Goal: Task Accomplishment & Management: Use online tool/utility

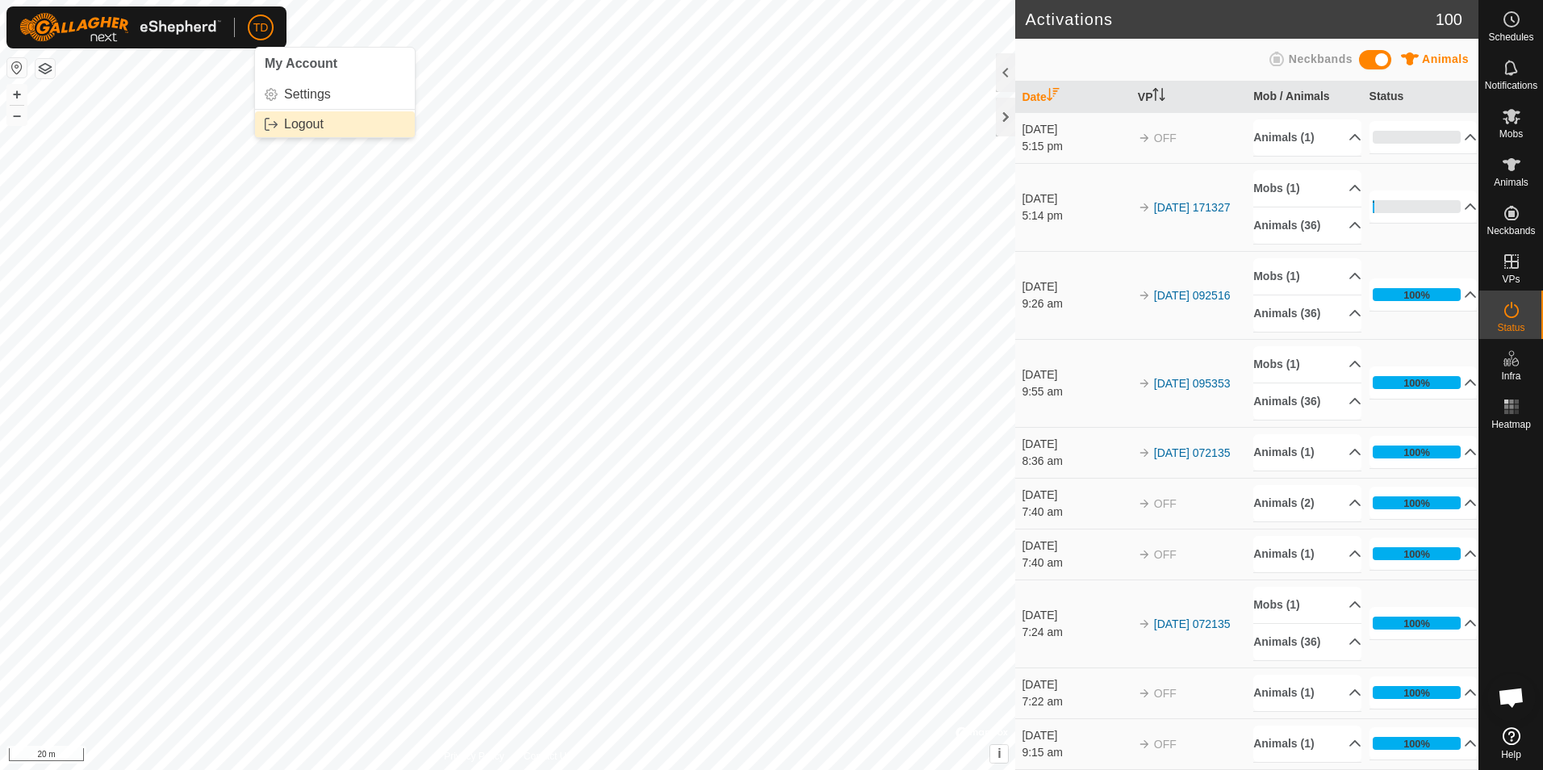
click at [295, 134] on link "Logout" at bounding box center [335, 124] width 160 height 26
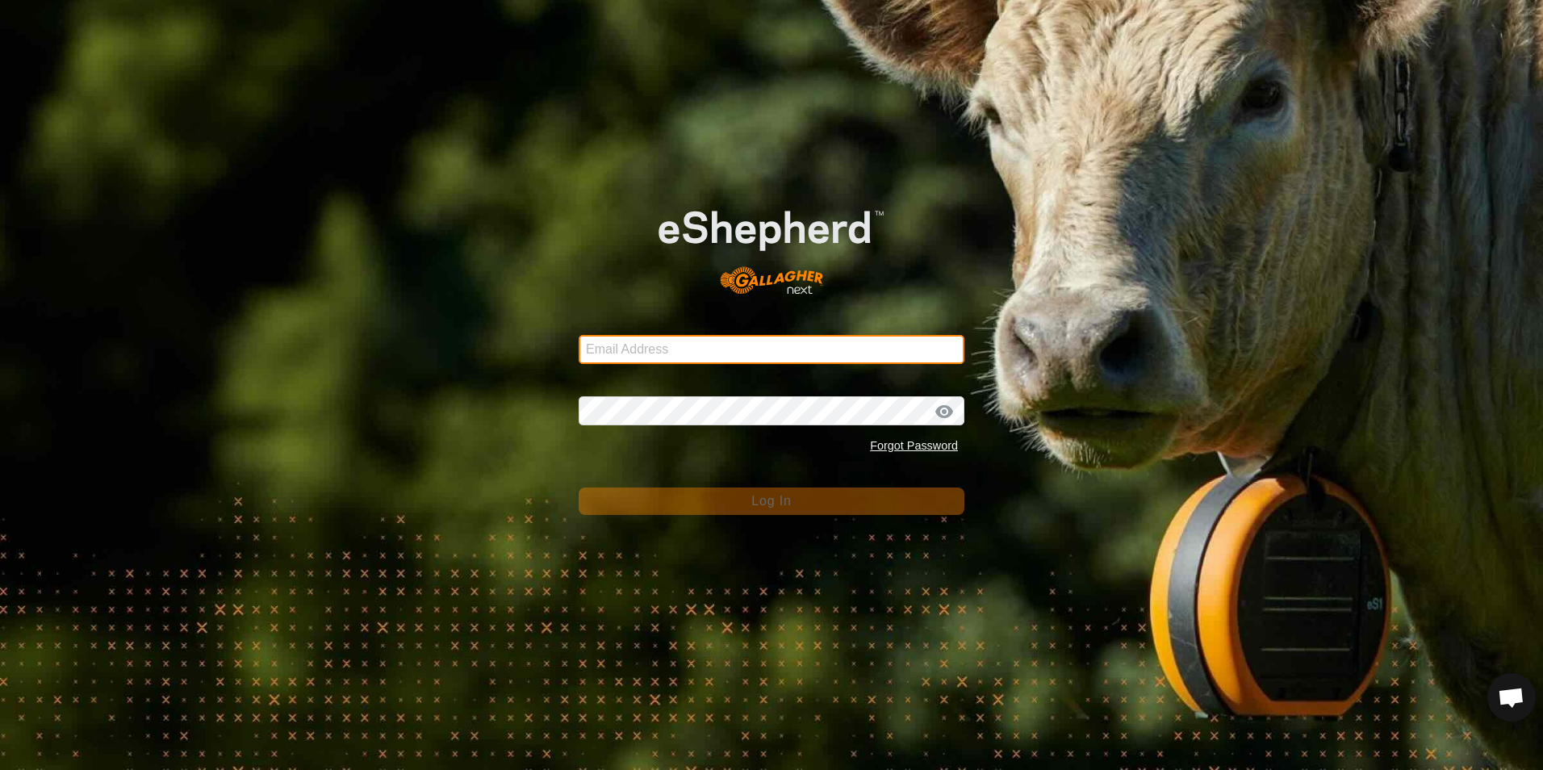
type input "[EMAIL_ADDRESS][DOMAIN_NAME]"
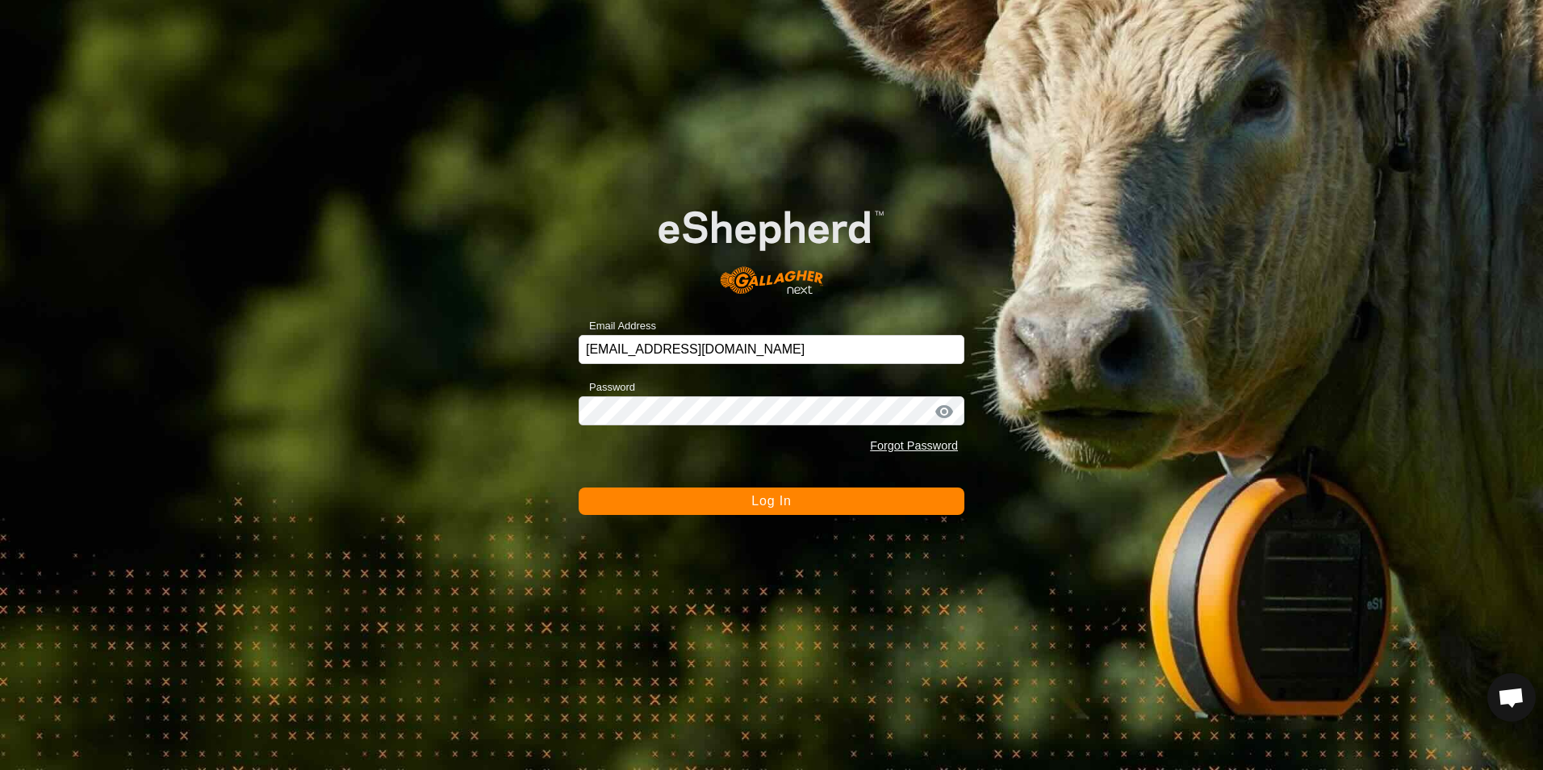
click at [737, 498] on button "Log In" at bounding box center [772, 501] width 386 height 27
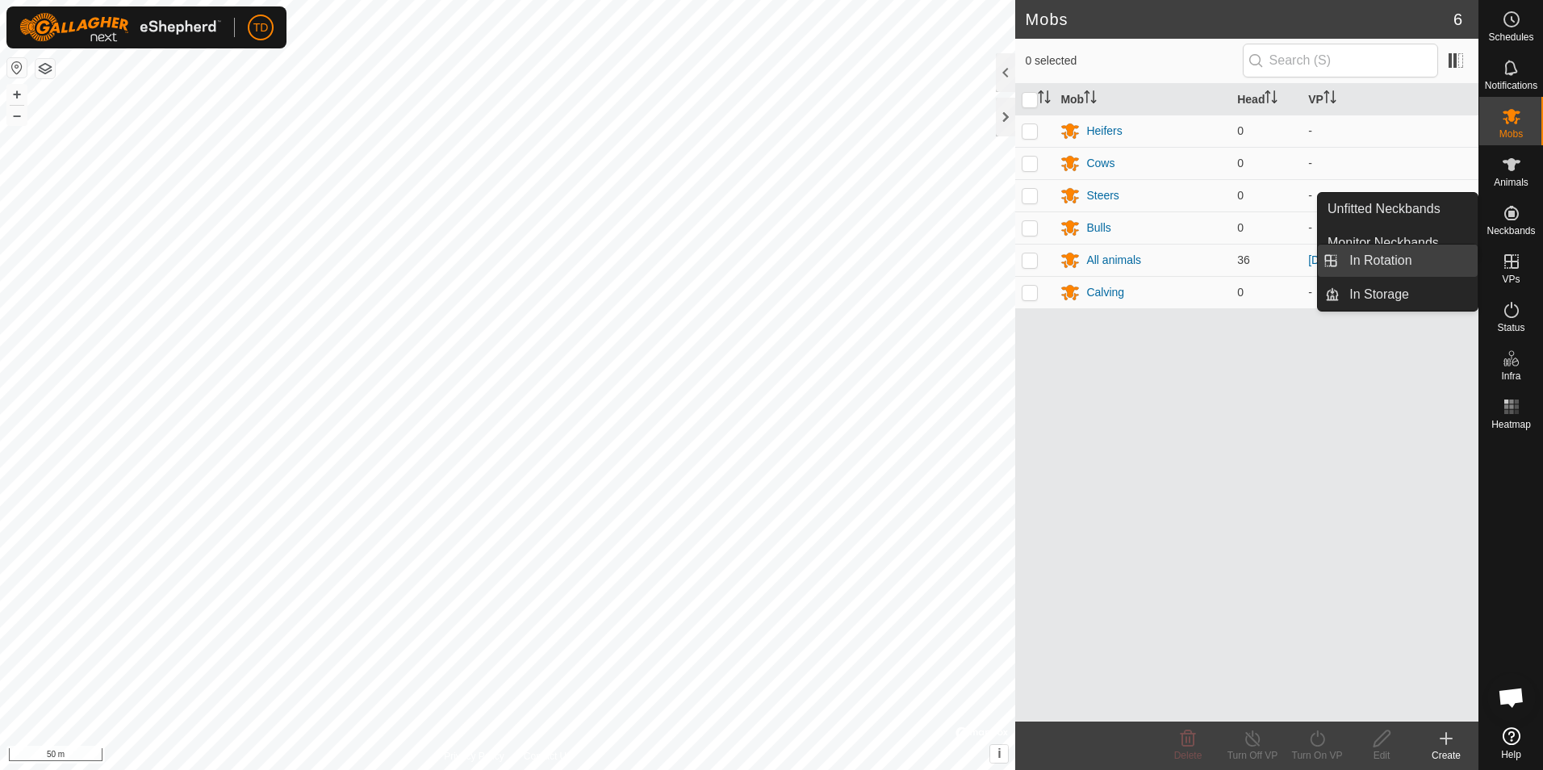
click at [1389, 258] on link "In Rotation" at bounding box center [1409, 261] width 138 height 32
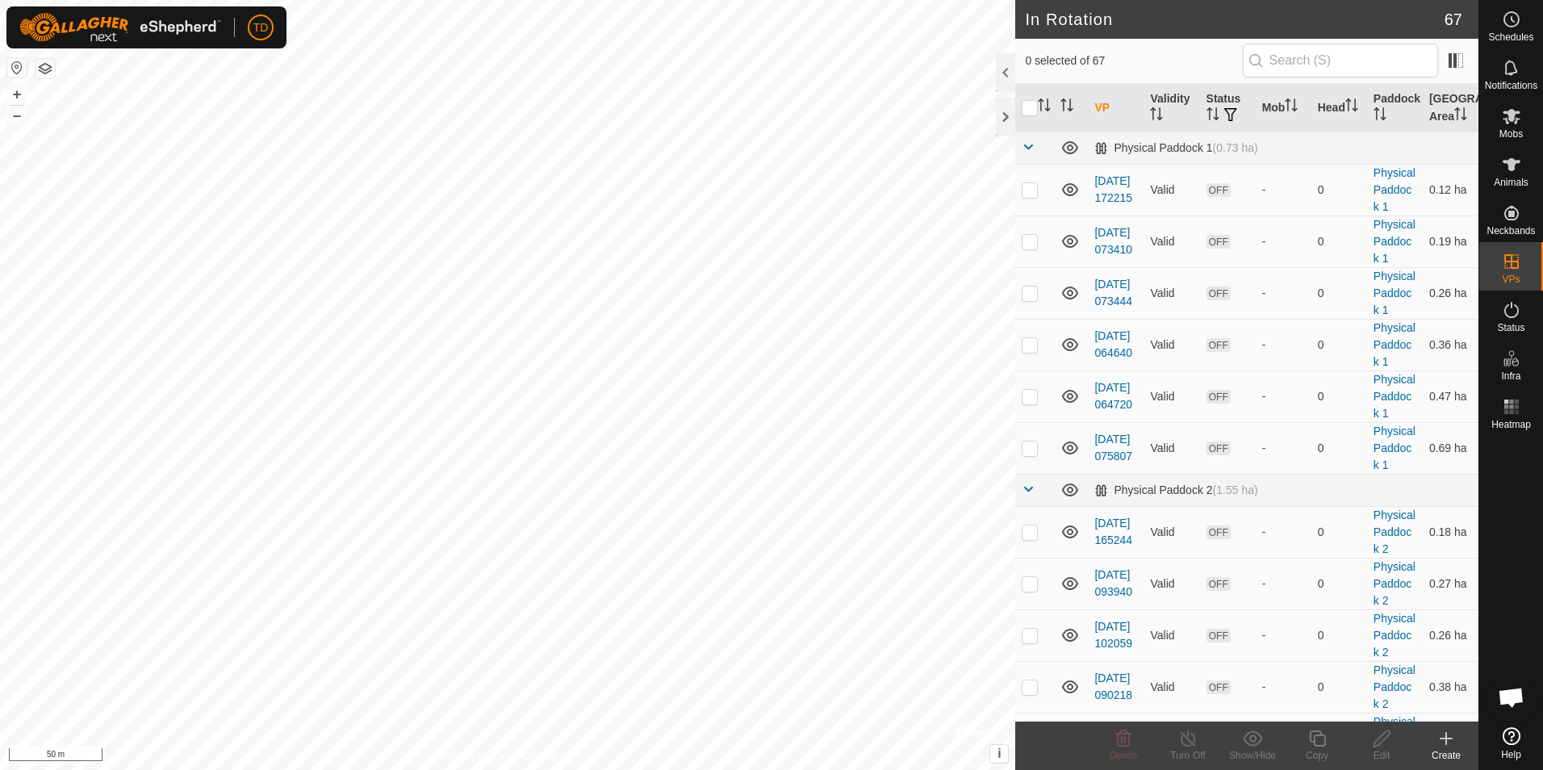
click at [1449, 739] on icon at bounding box center [1446, 739] width 11 height 0
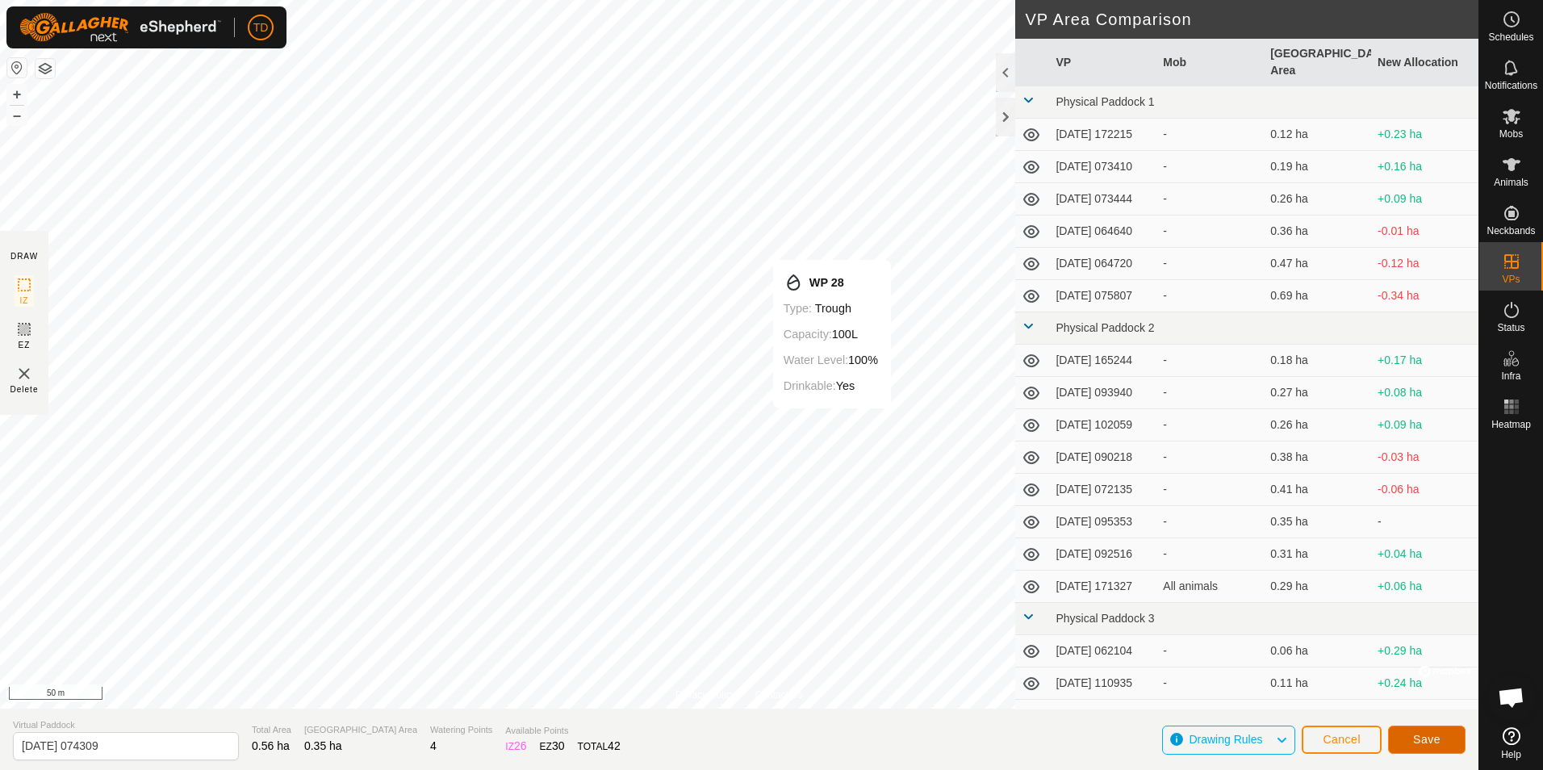
click at [1423, 741] on span "Save" at bounding box center [1426, 739] width 27 height 13
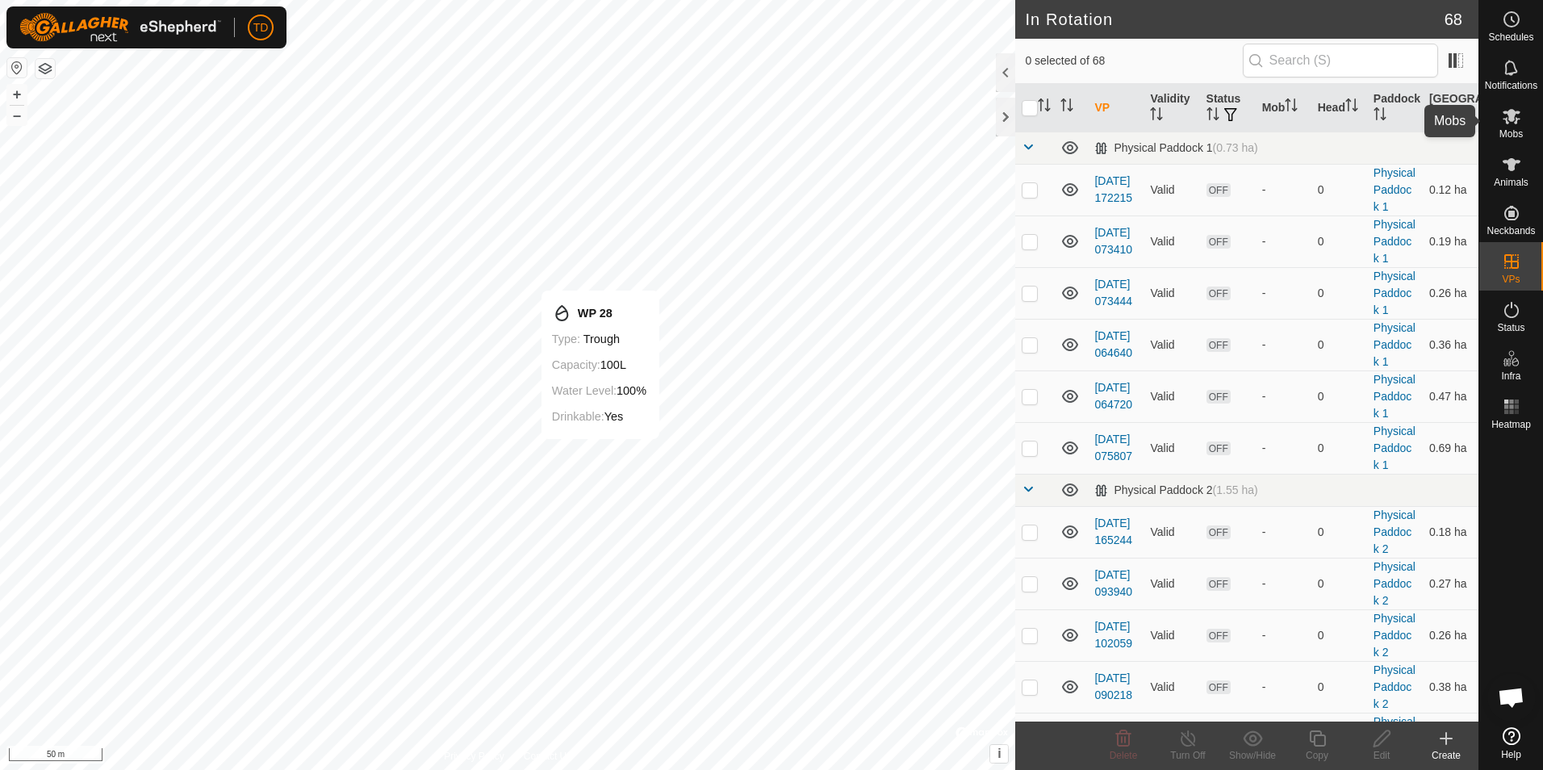
click at [1508, 119] on icon at bounding box center [1511, 116] width 19 height 19
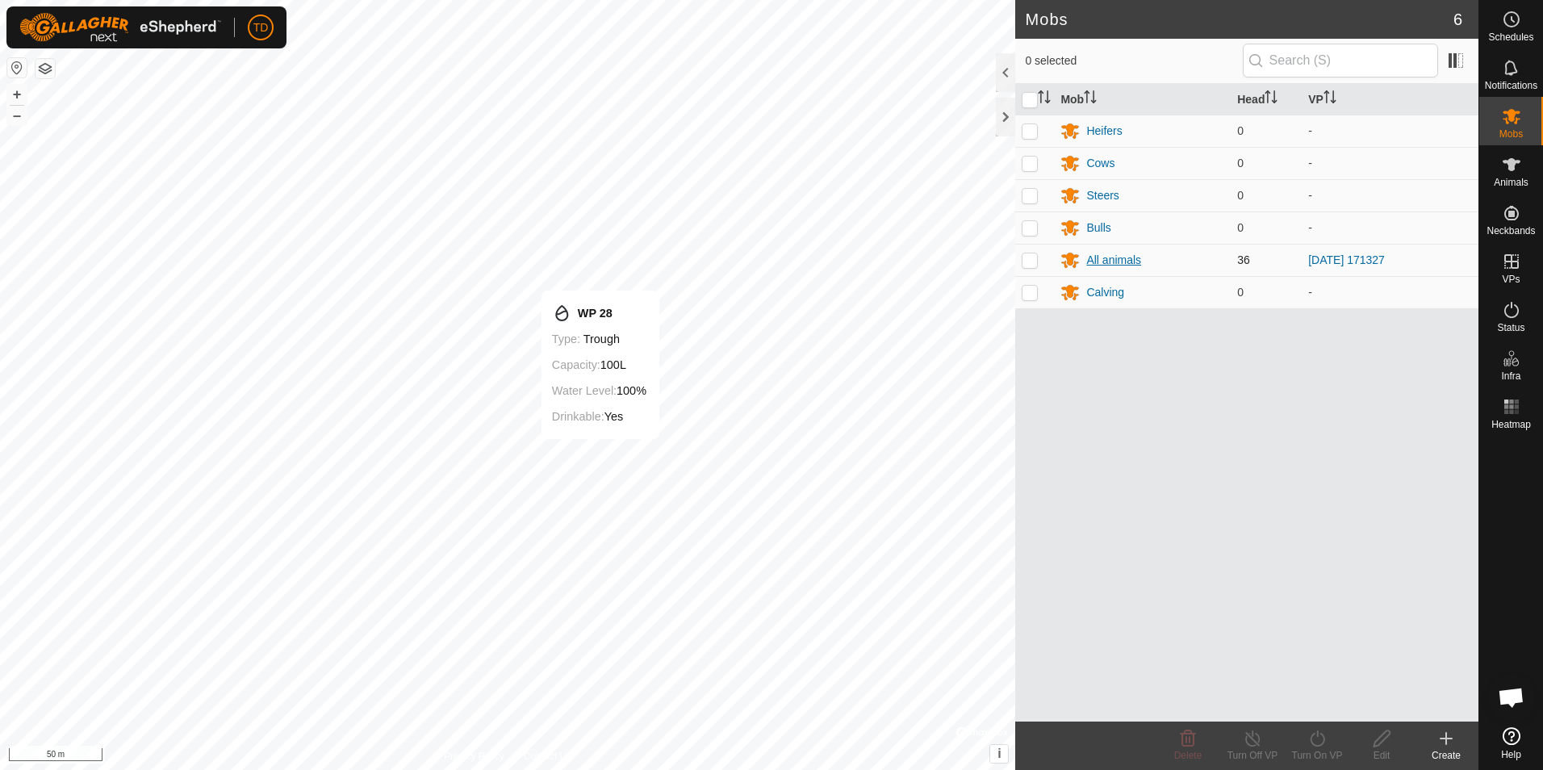
click at [1108, 261] on div "All animals" at bounding box center [1114, 260] width 55 height 17
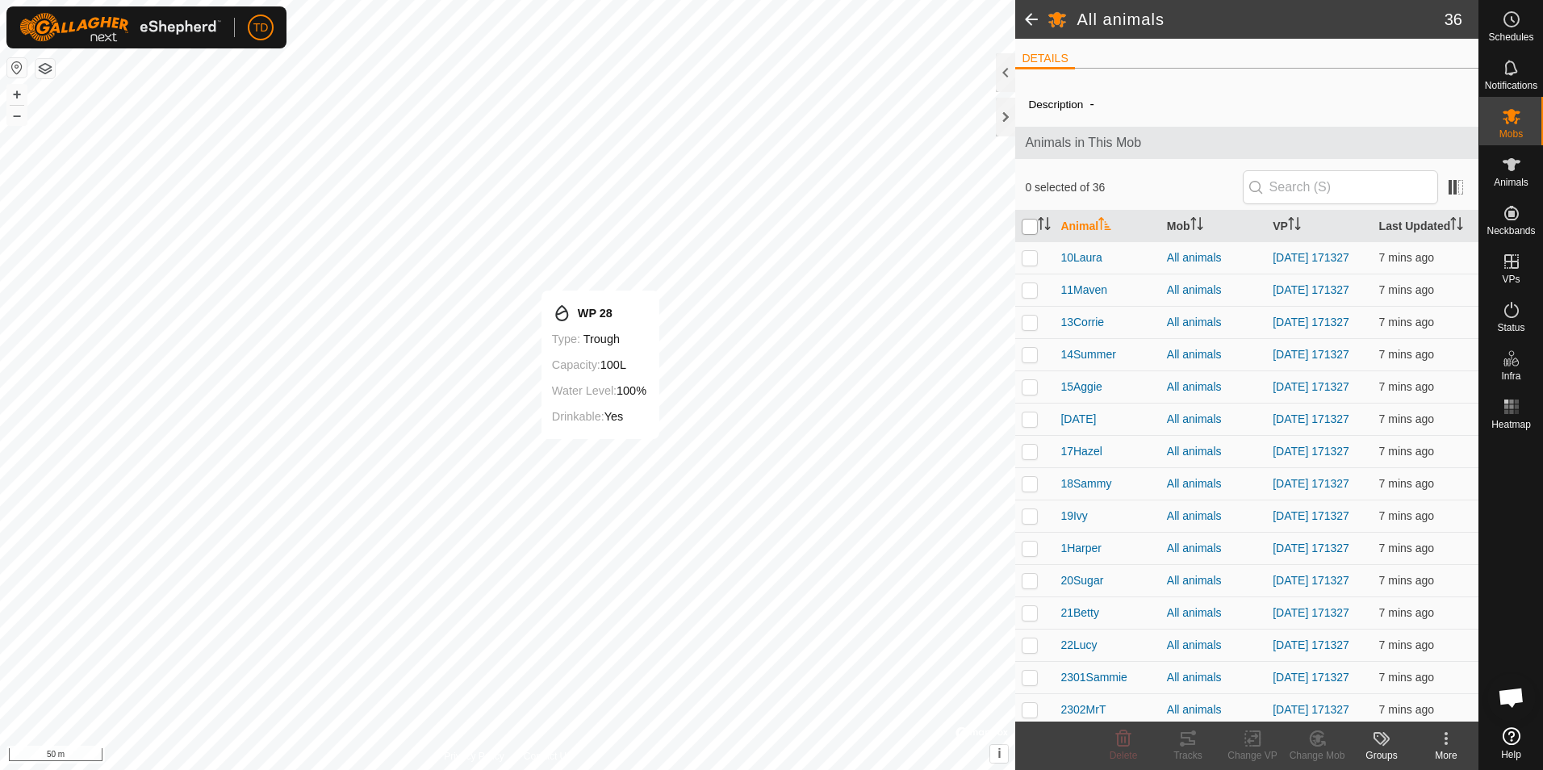
click at [1025, 219] on input "checkbox" at bounding box center [1030, 227] width 16 height 16
checkbox input "true"
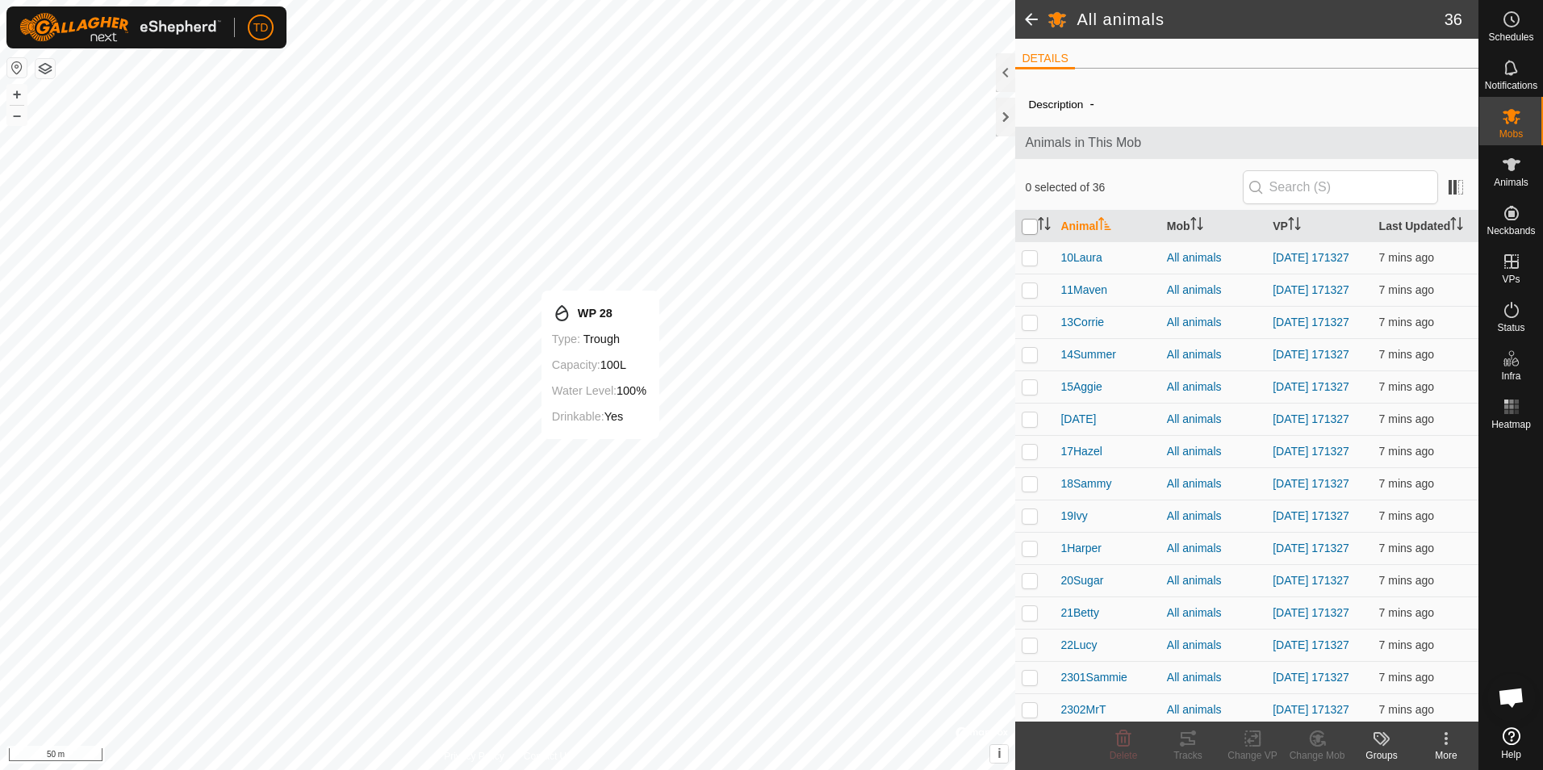
checkbox input "true"
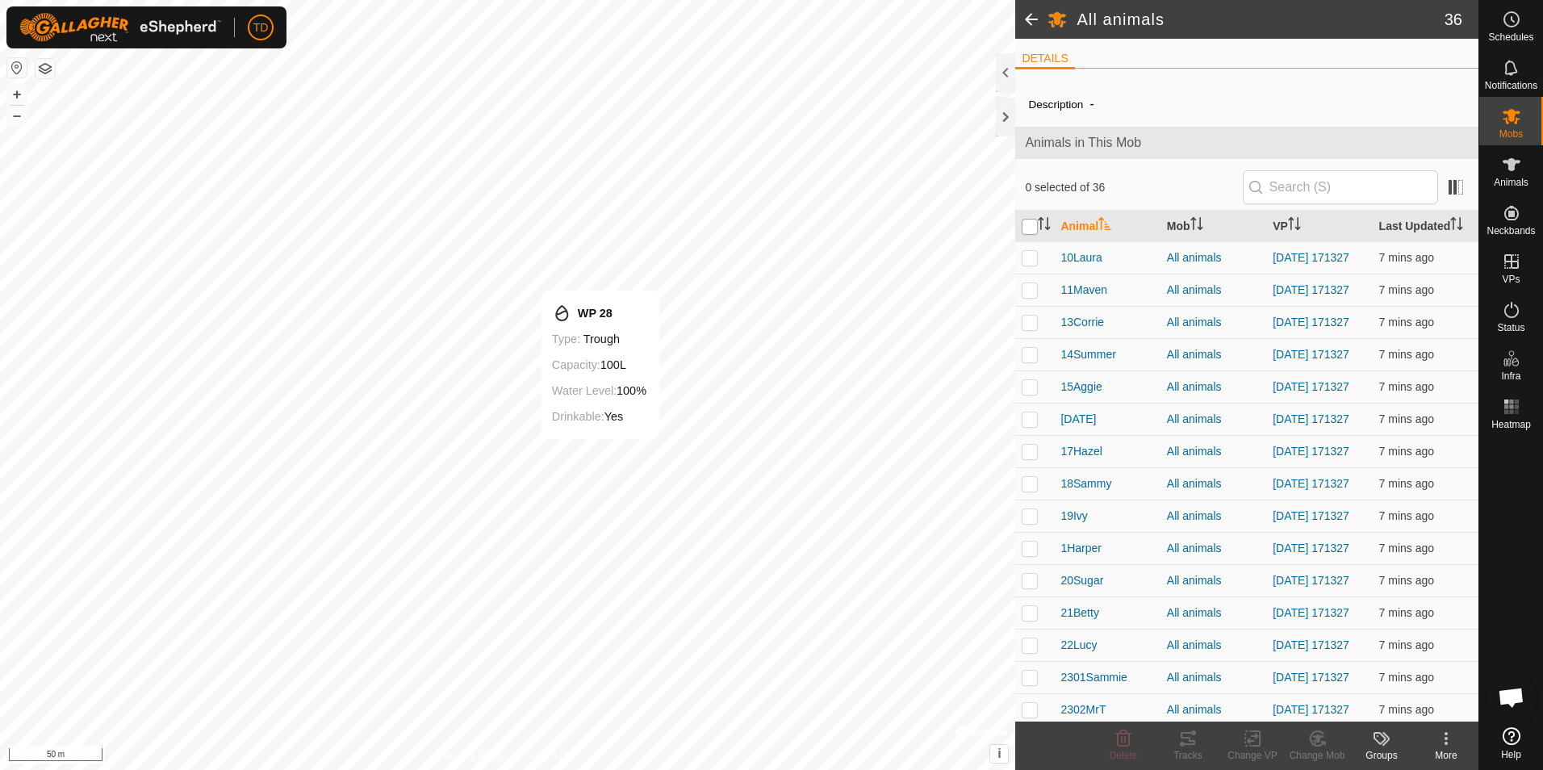
checkbox input "true"
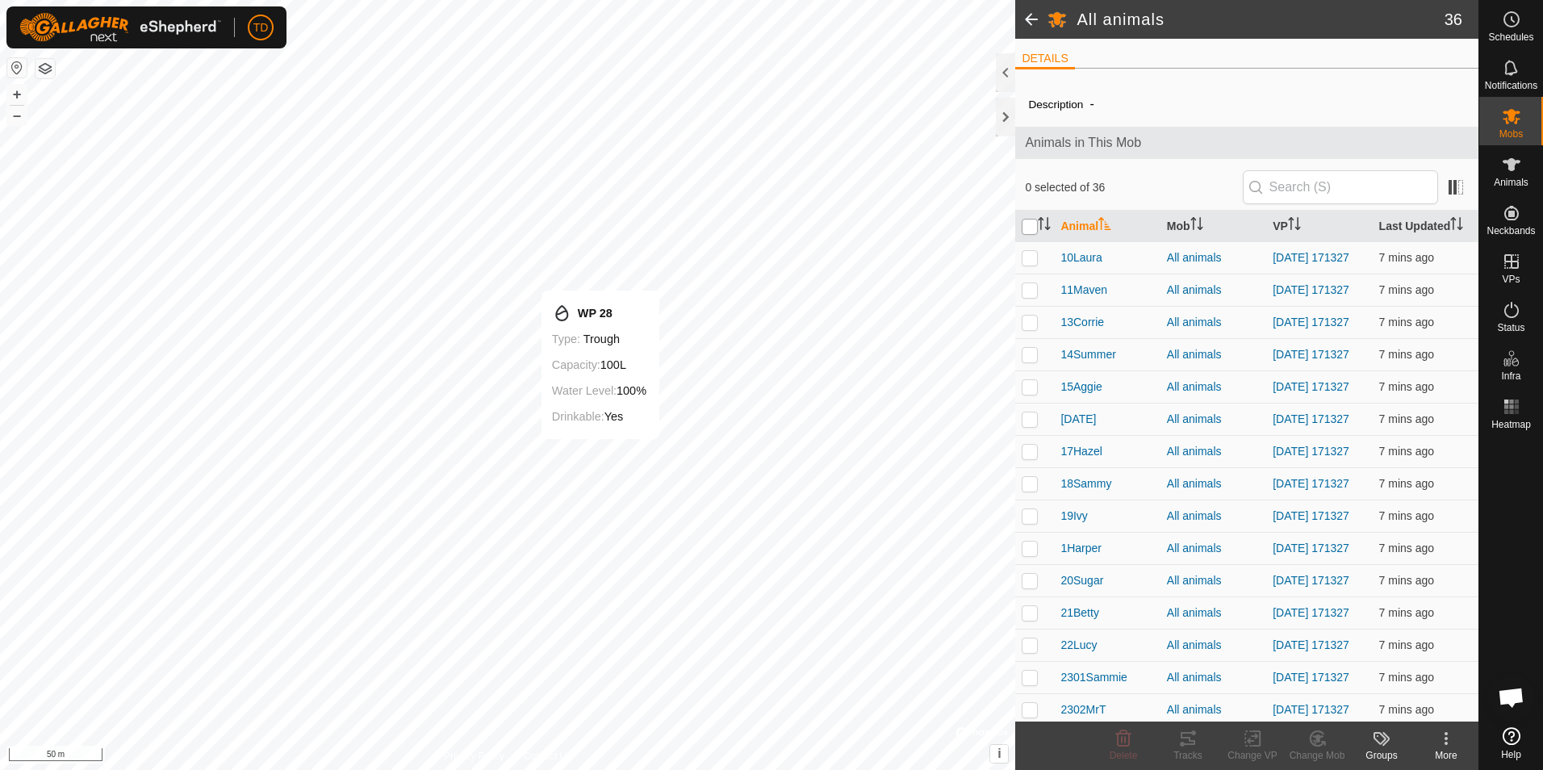
checkbox input "true"
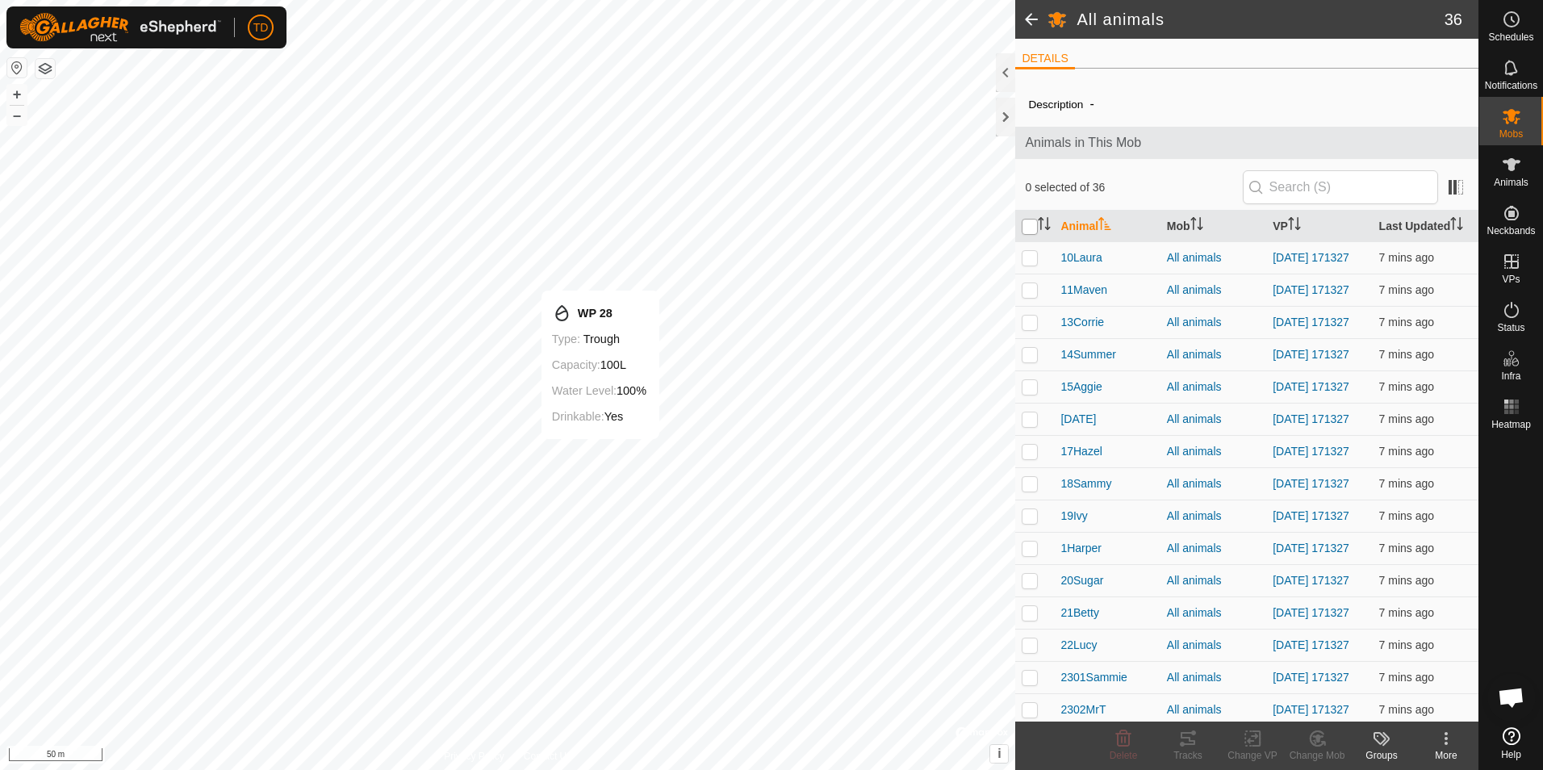
checkbox input "true"
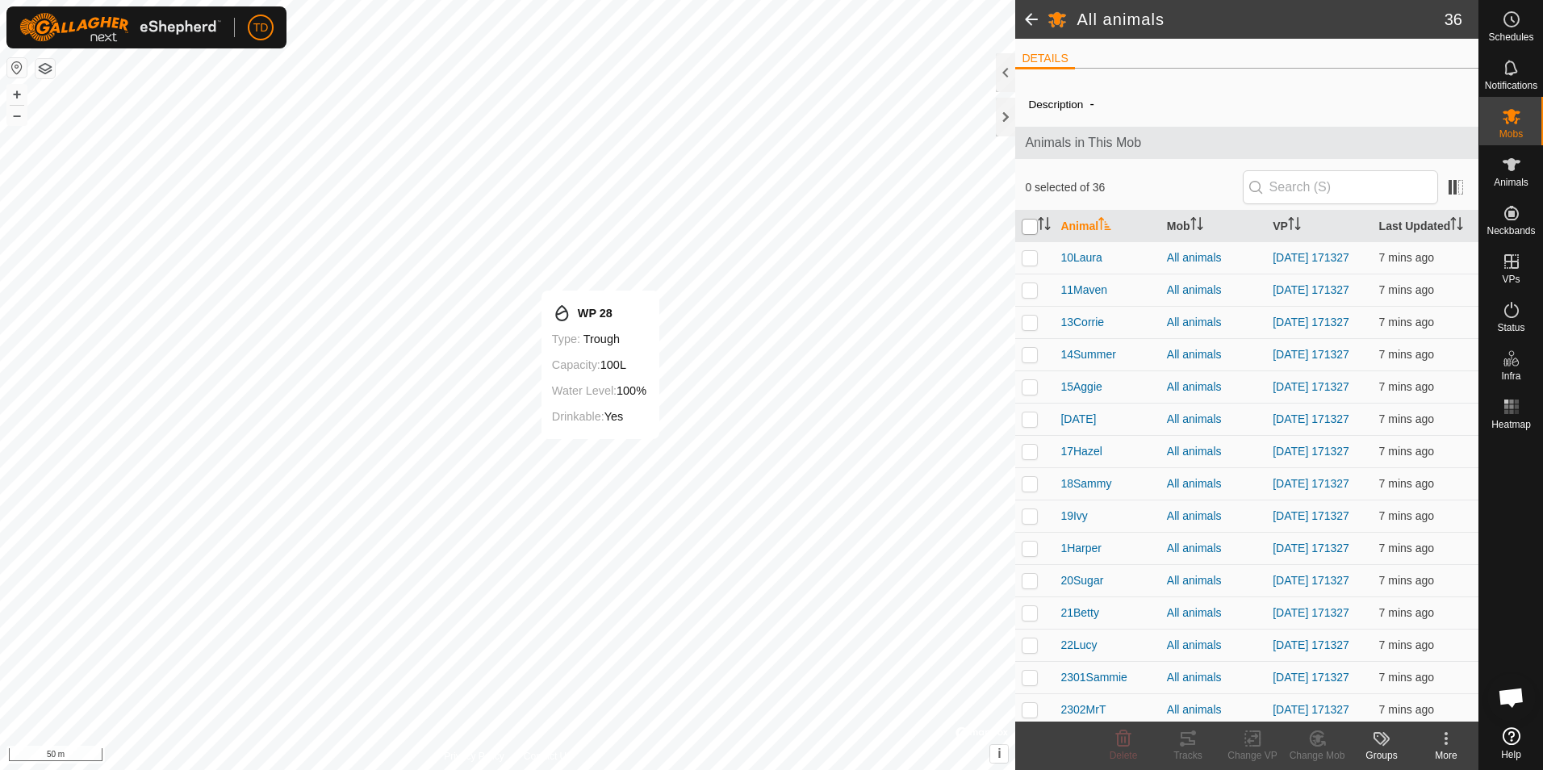
checkbox input "true"
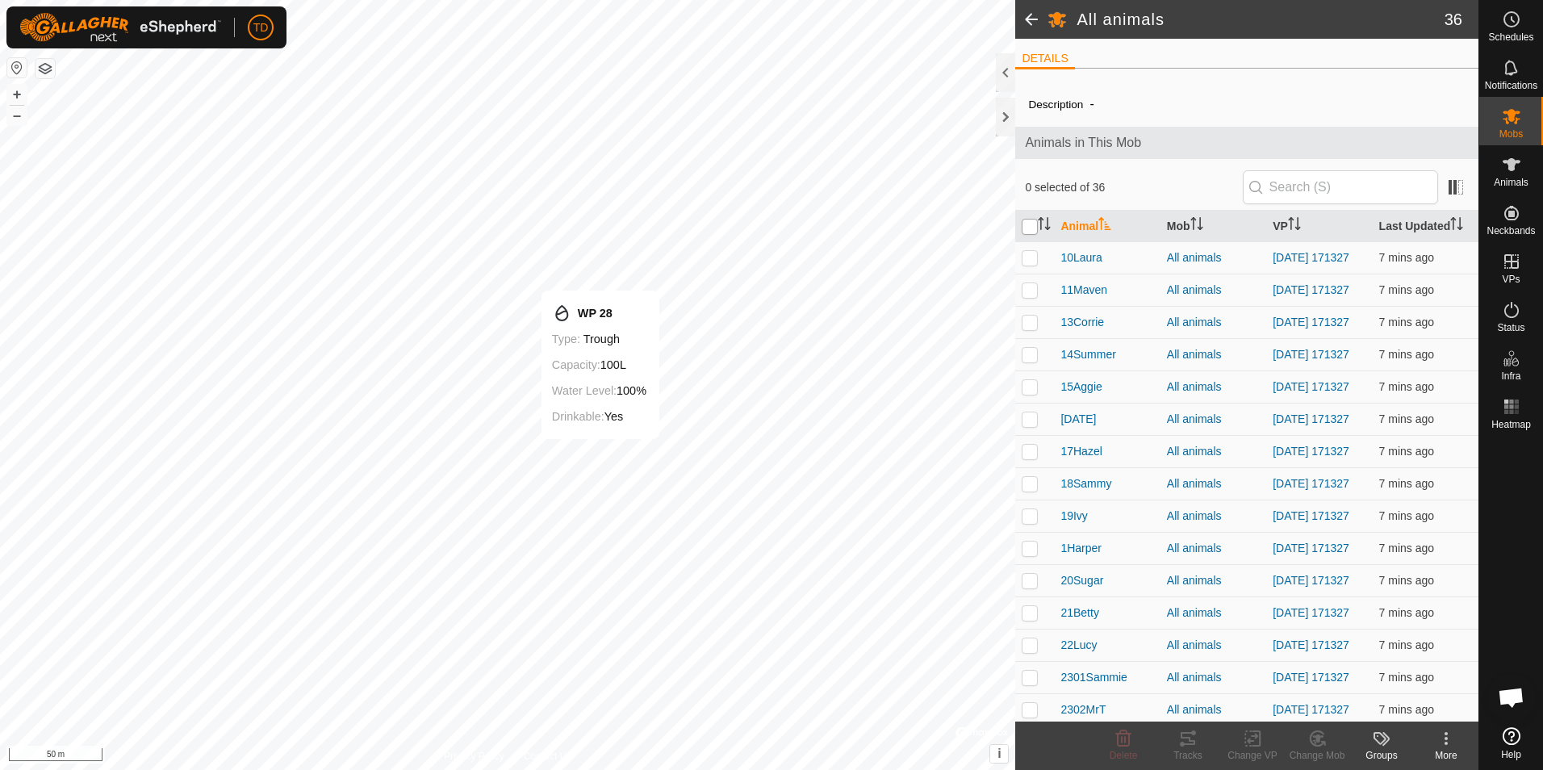
checkbox input "true"
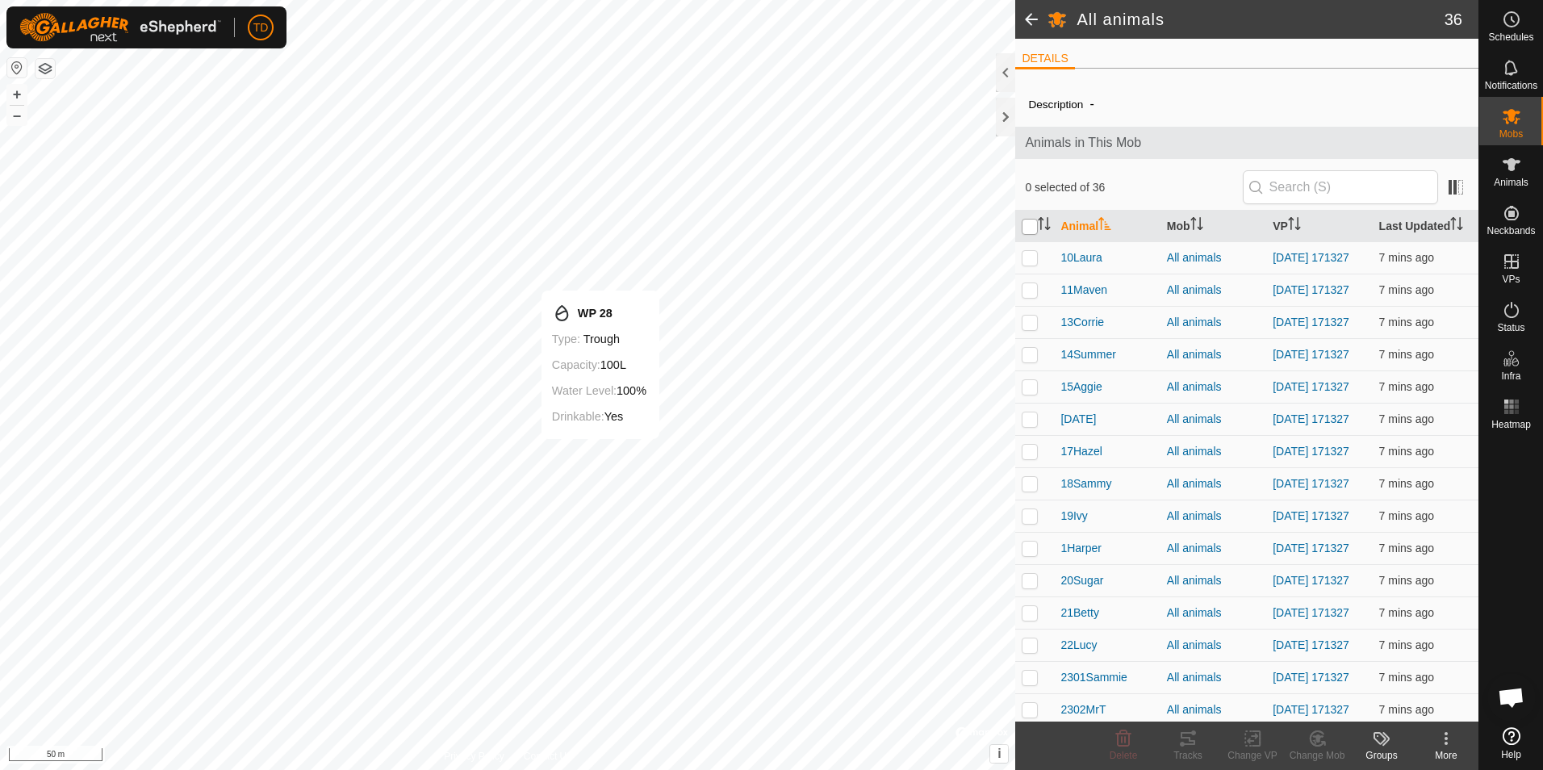
checkbox input "true"
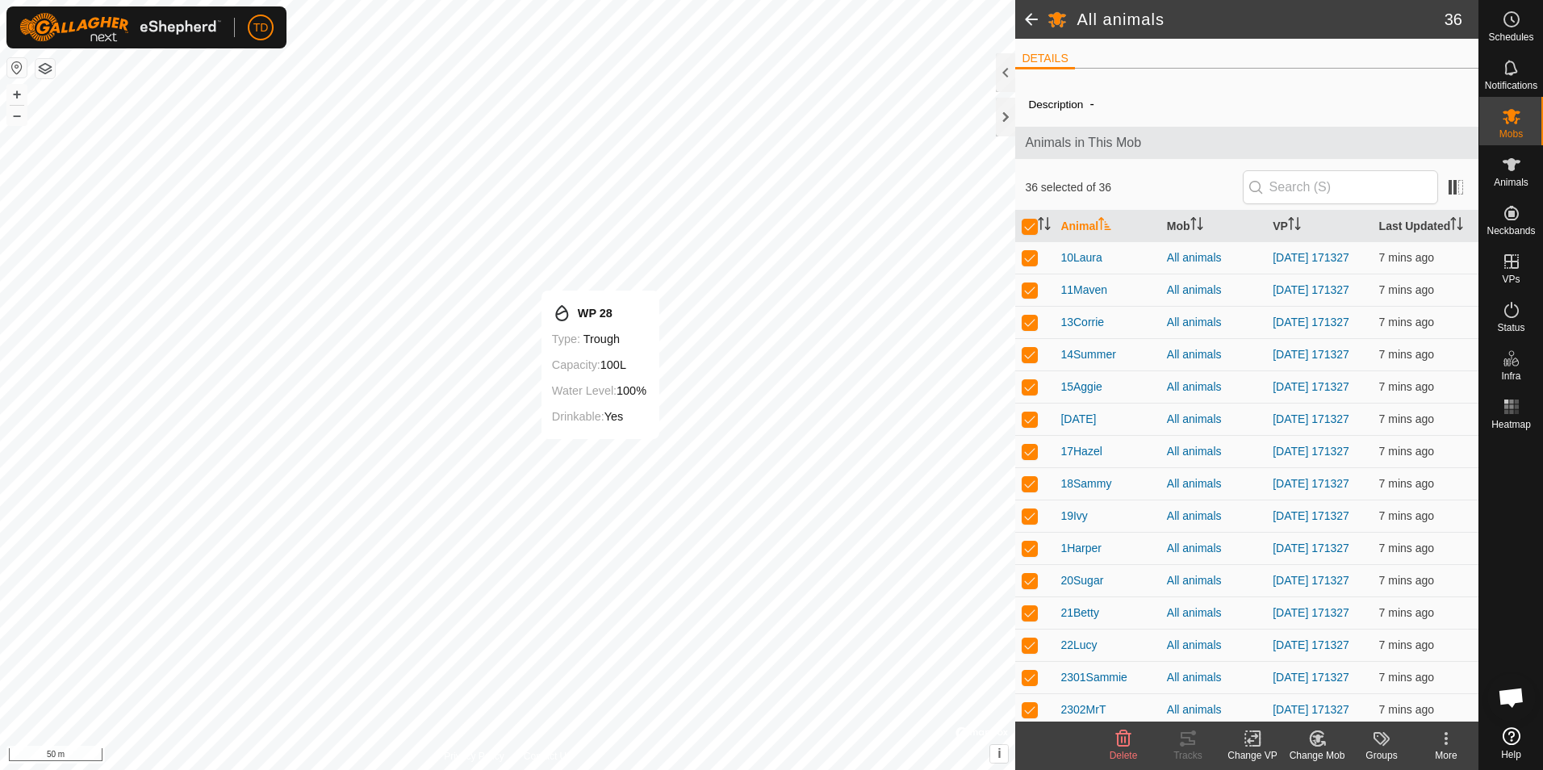
click at [1254, 745] on icon at bounding box center [1256, 738] width 7 height 15
click at [1287, 671] on link "Choose VP..." at bounding box center [1301, 669] width 160 height 32
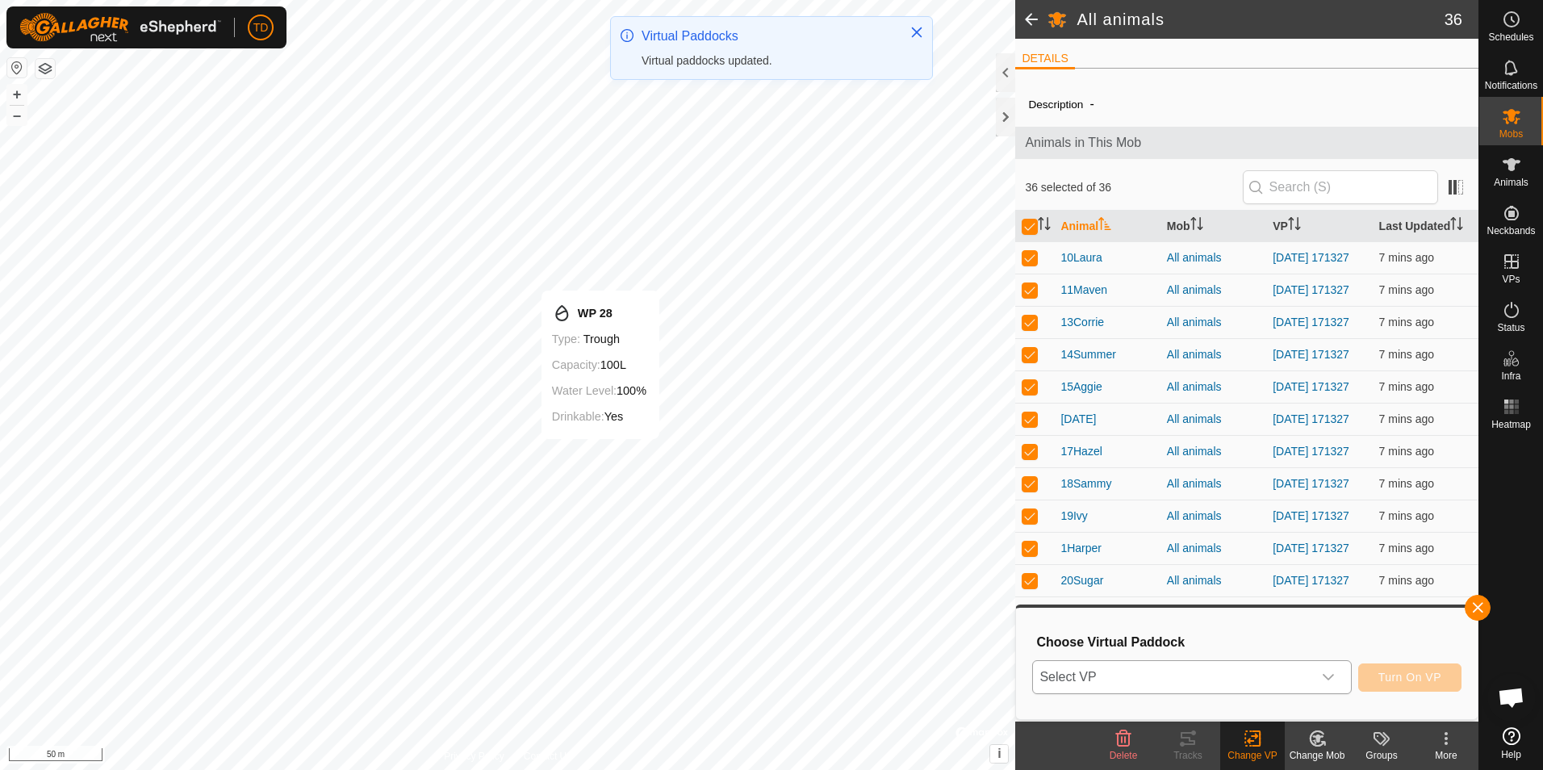
click at [1327, 672] on icon "dropdown trigger" at bounding box center [1328, 677] width 13 height 13
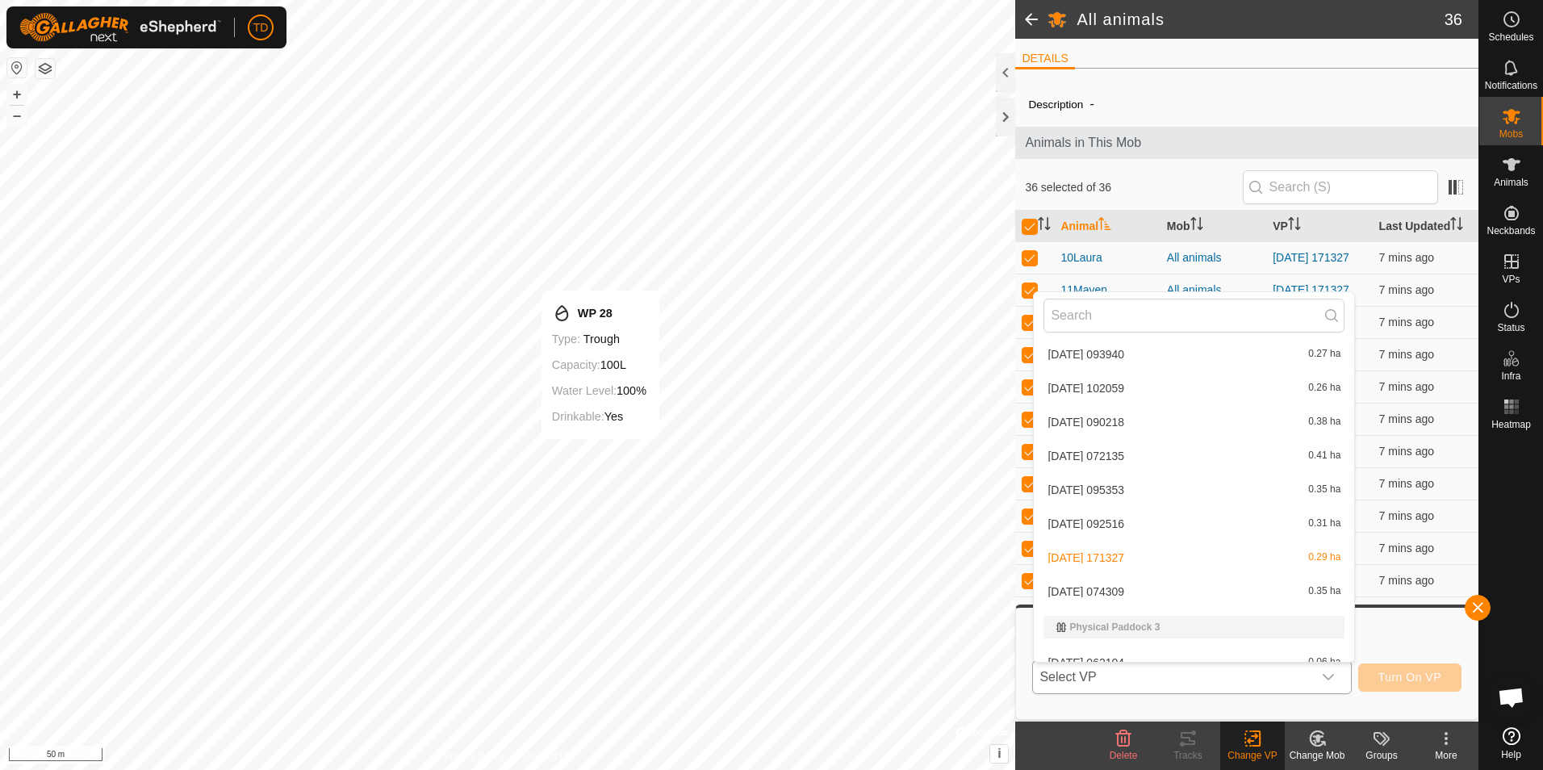
scroll to position [329, 0]
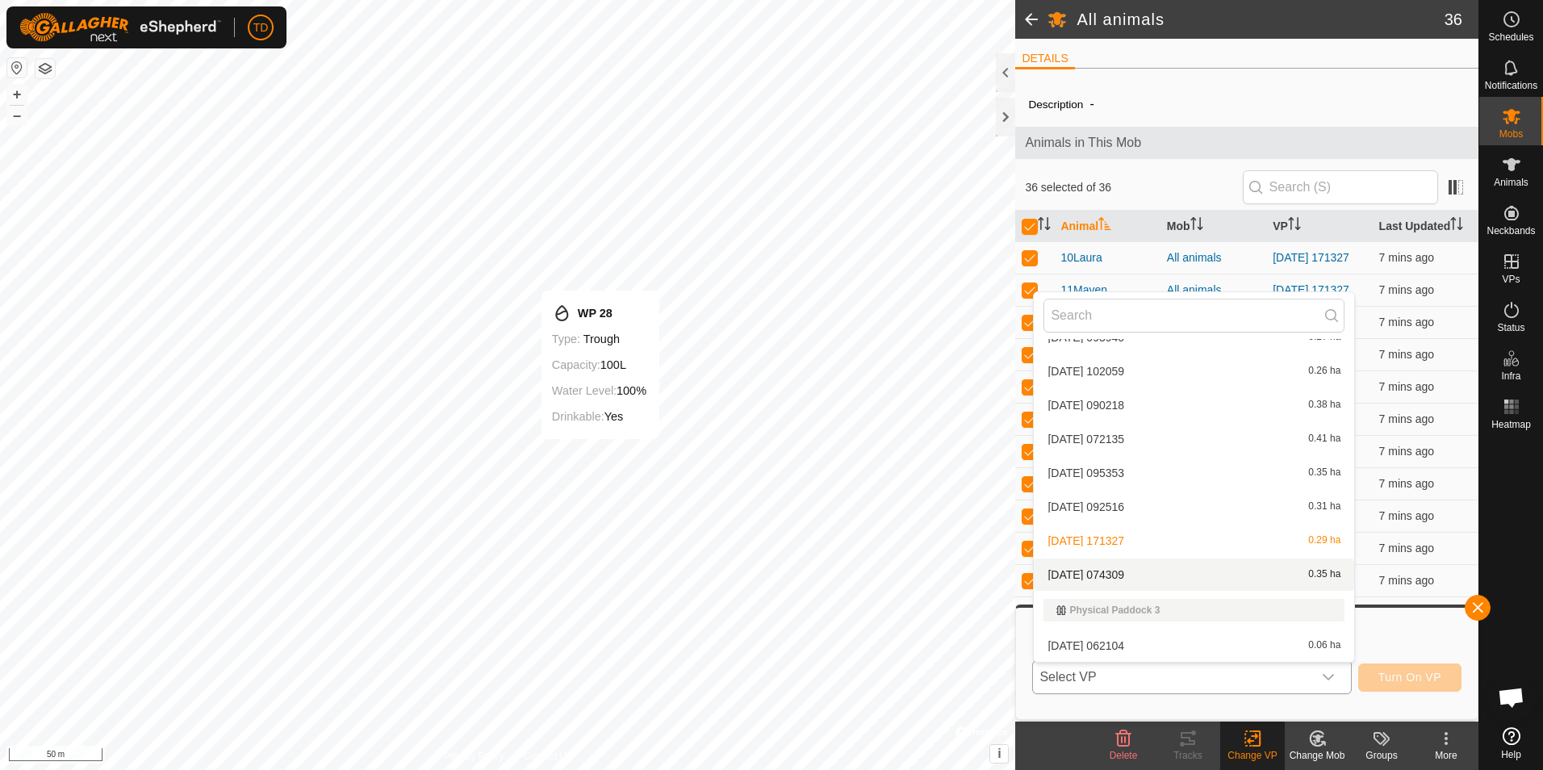
click at [1096, 576] on li "[DATE] 074309 0.35 ha" at bounding box center [1194, 575] width 320 height 32
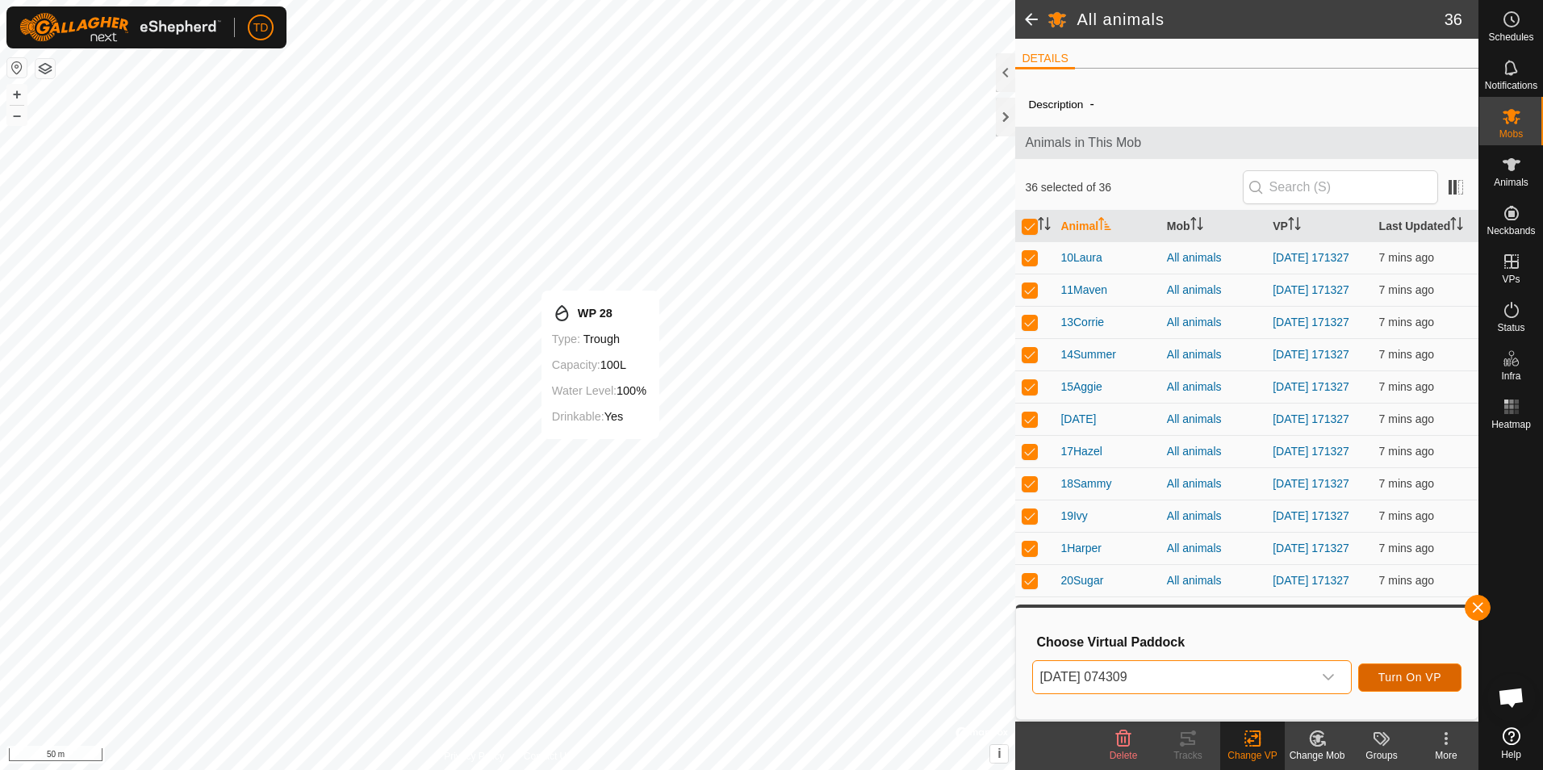
click at [1413, 672] on span "Turn On VP" at bounding box center [1410, 677] width 63 height 13
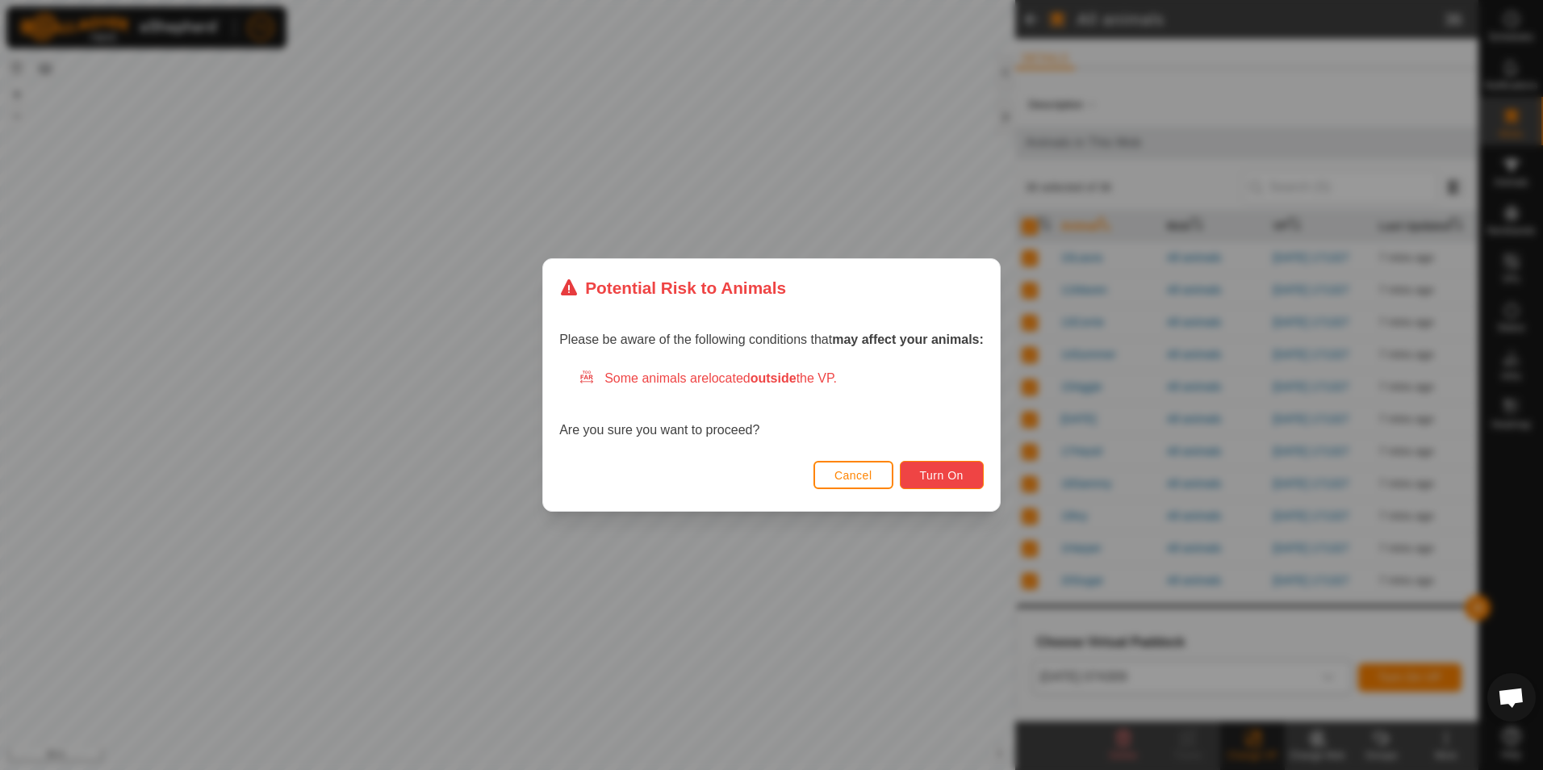
click at [948, 479] on span "Turn On" at bounding box center [942, 475] width 44 height 13
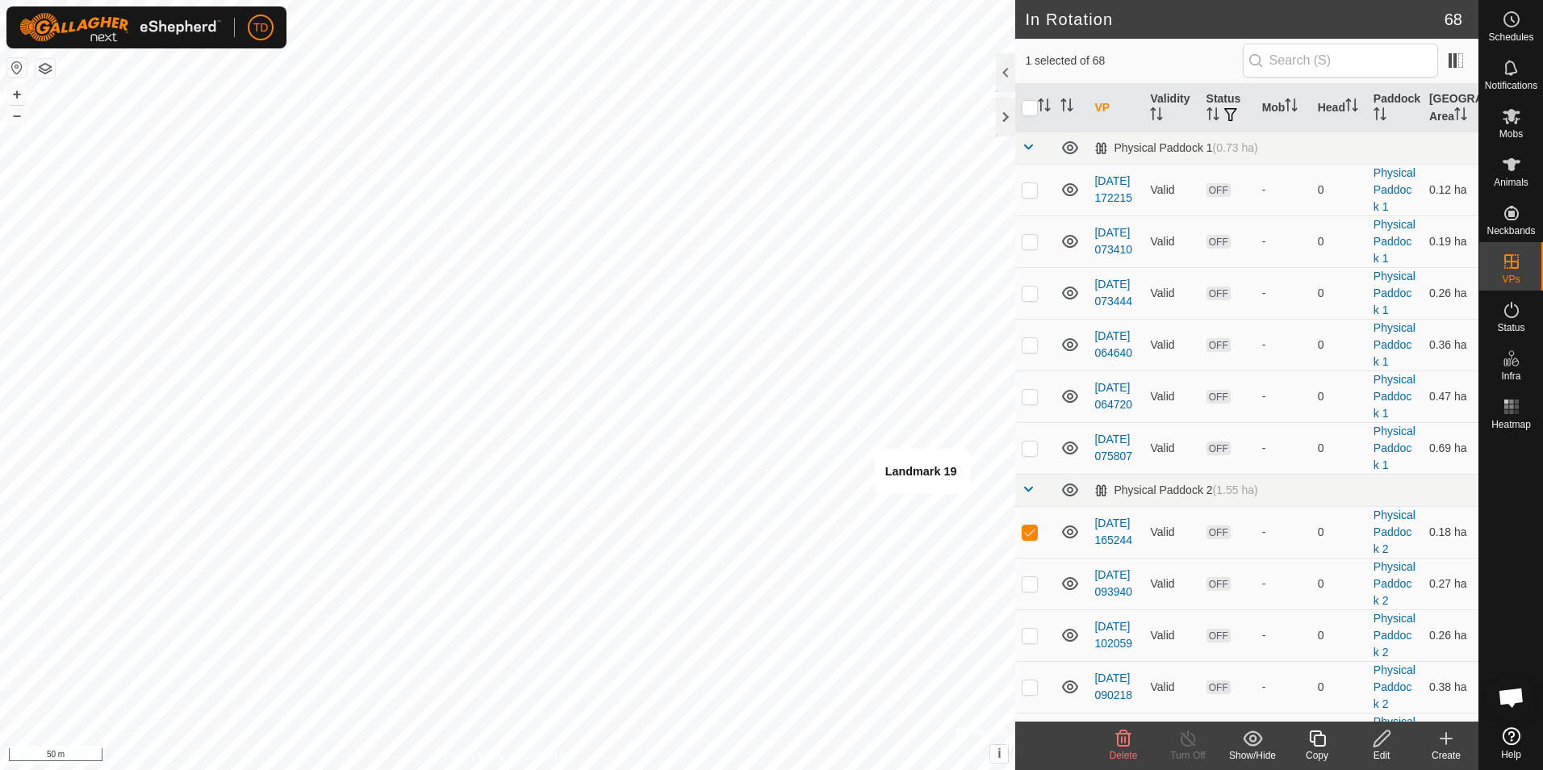
click at [1443, 748] on div "Create" at bounding box center [1446, 755] width 65 height 15
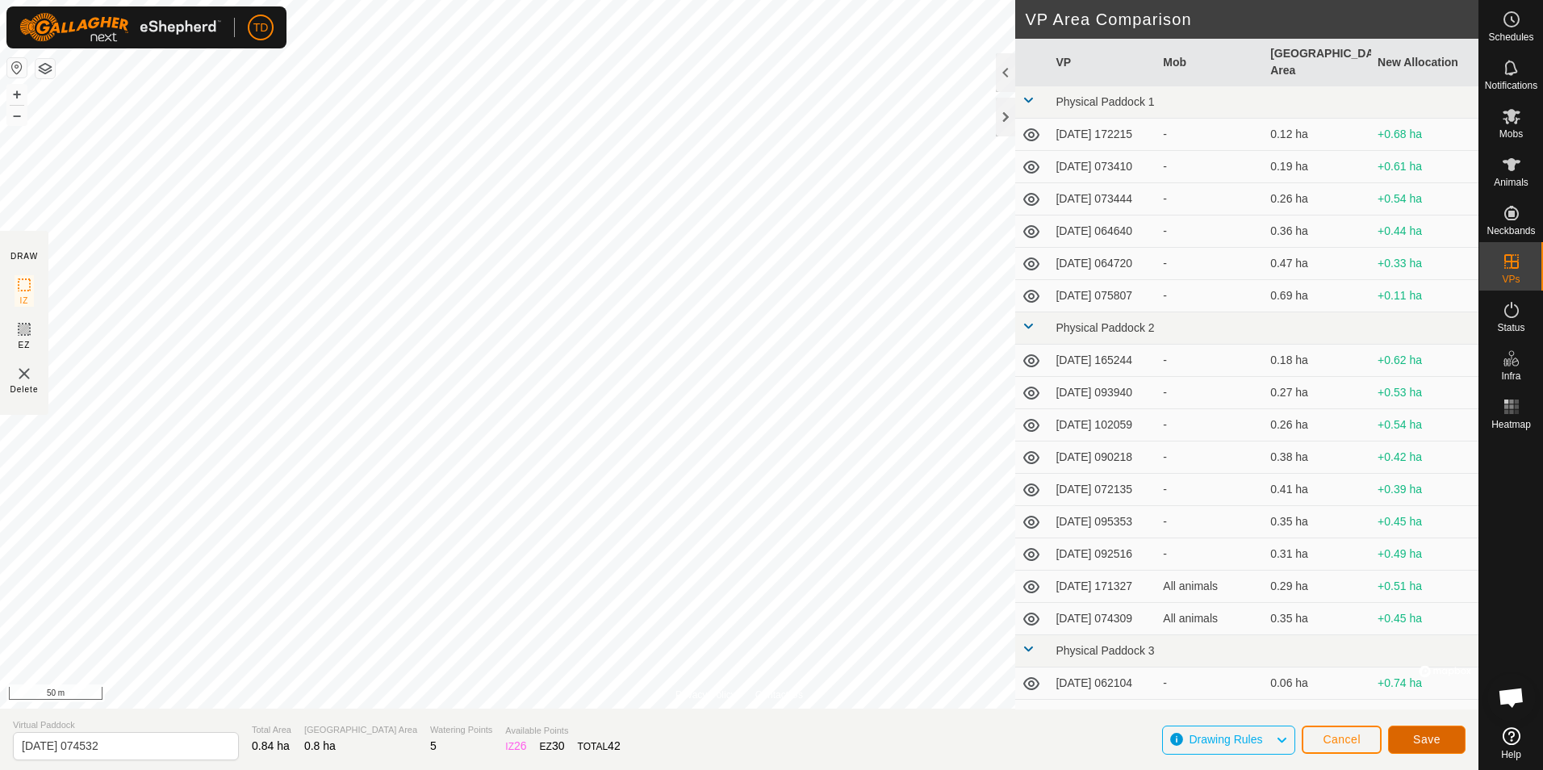
click at [1422, 739] on span "Save" at bounding box center [1426, 739] width 27 height 13
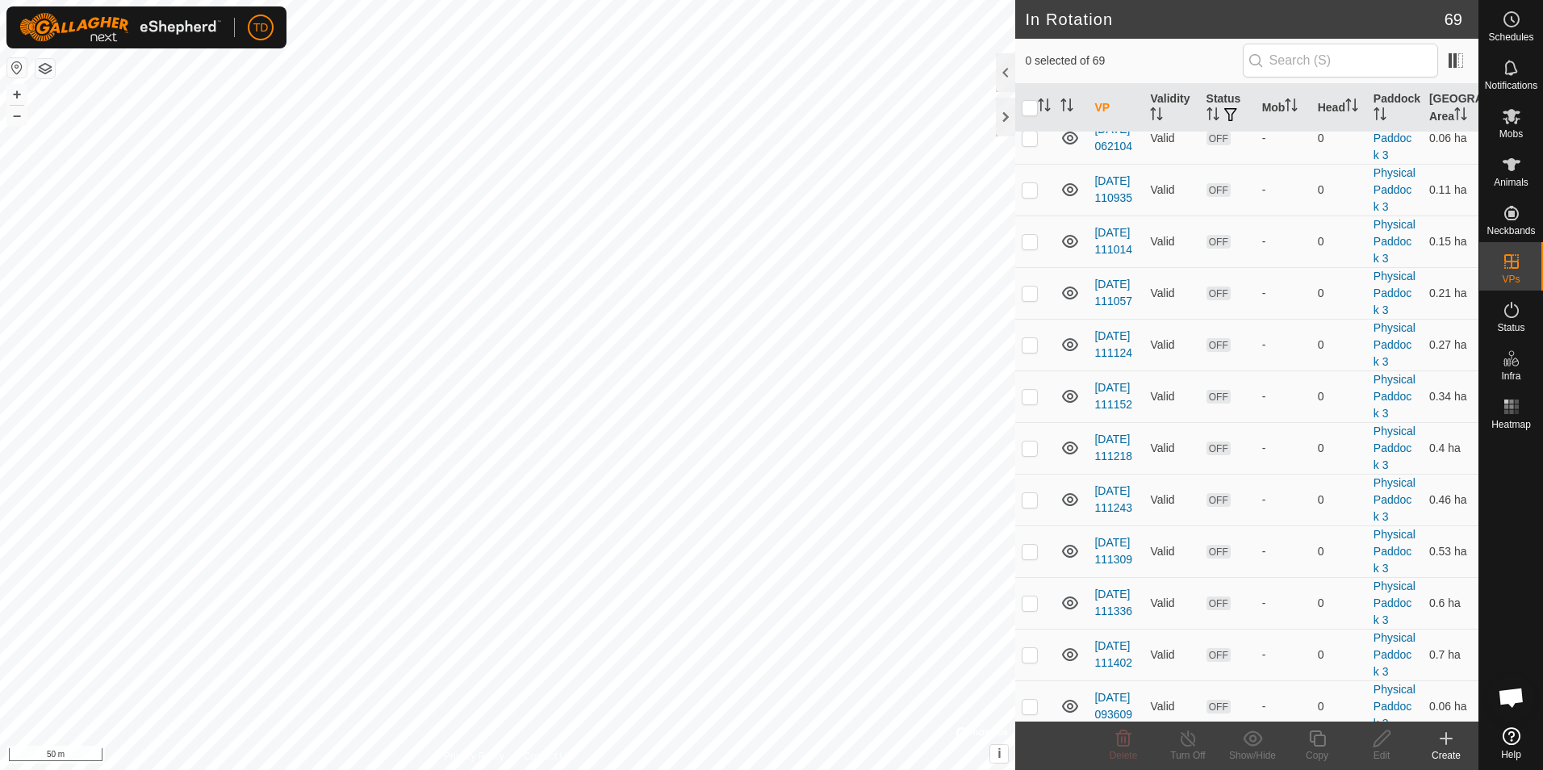
scroll to position [956, 0]
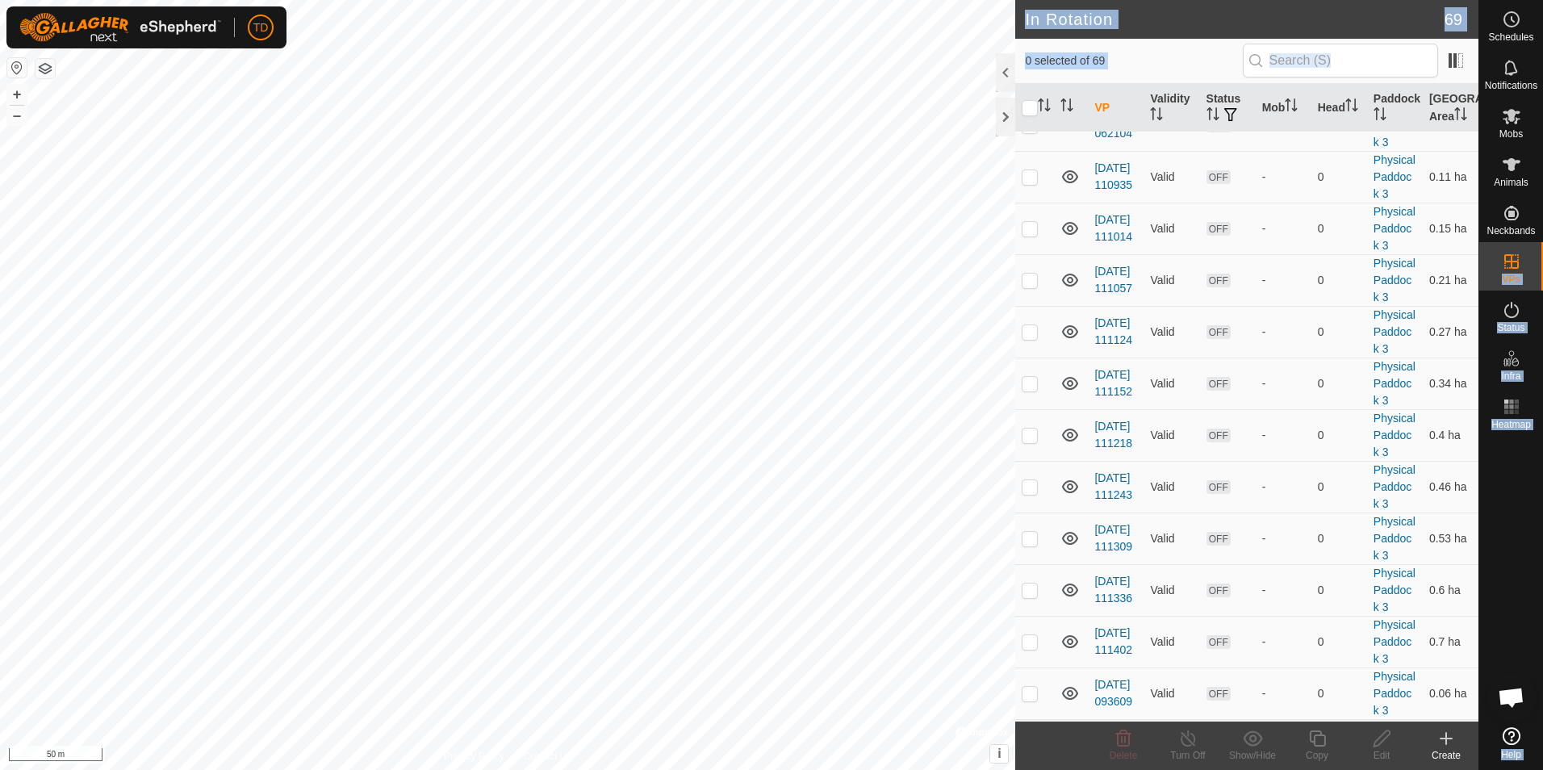
drag, startPoint x: 1484, startPoint y: 273, endPoint x: 1473, endPoint y: 273, distance: 11.3
click at [1473, 273] on div "Schedules Notifications Mobs Animals Neckbands VPs Status Infra Heatmap Help In…" at bounding box center [771, 385] width 1543 height 770
drag, startPoint x: 1473, startPoint y: 273, endPoint x: 1465, endPoint y: 318, distance: 45.9
click at [1465, 67] on td "0.8 ha" at bounding box center [1451, 41] width 56 height 52
